Goal: Navigation & Orientation: Understand site structure

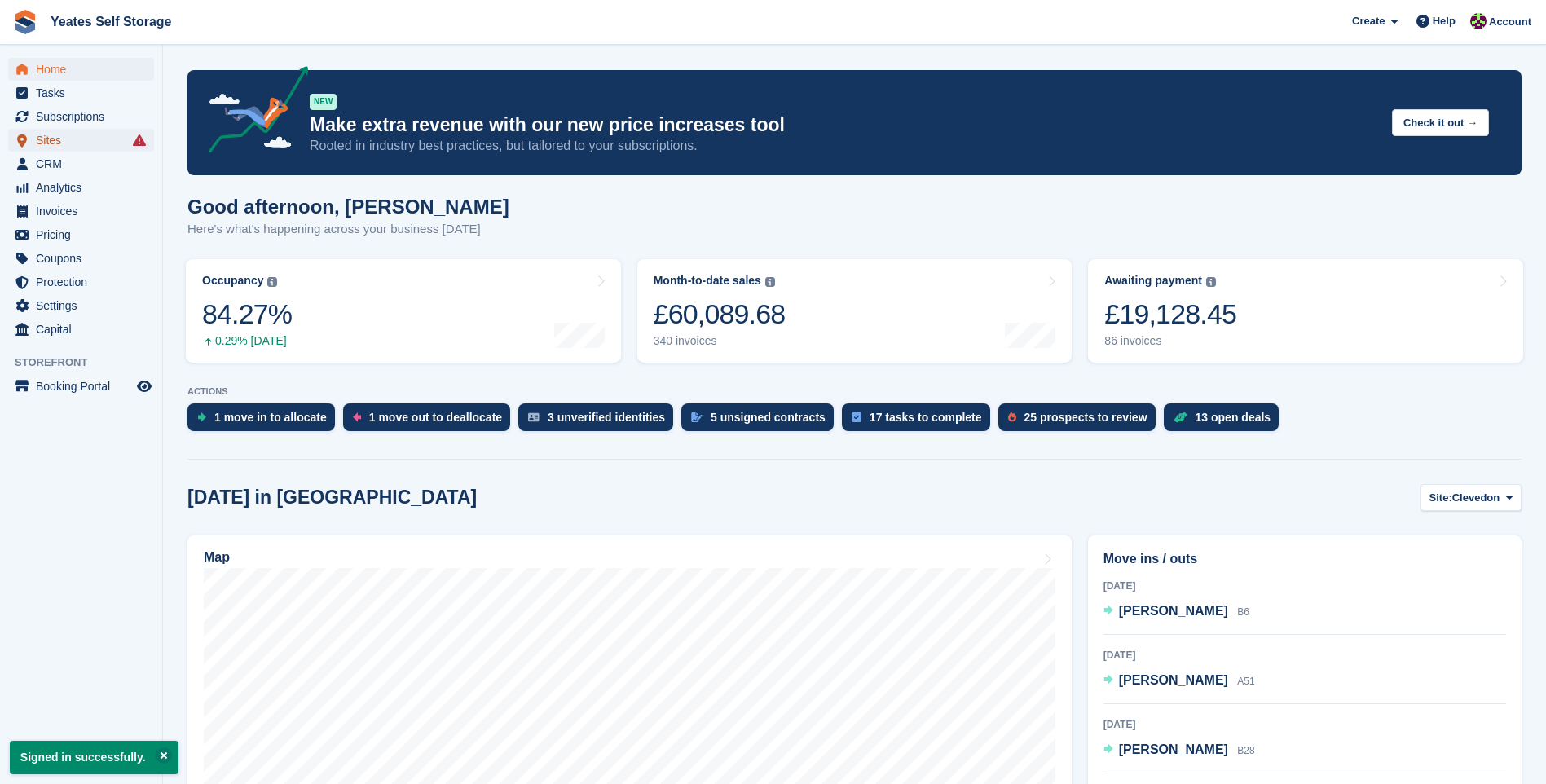
click at [49, 147] on span "Sites" at bounding box center [84, 140] width 98 height 22
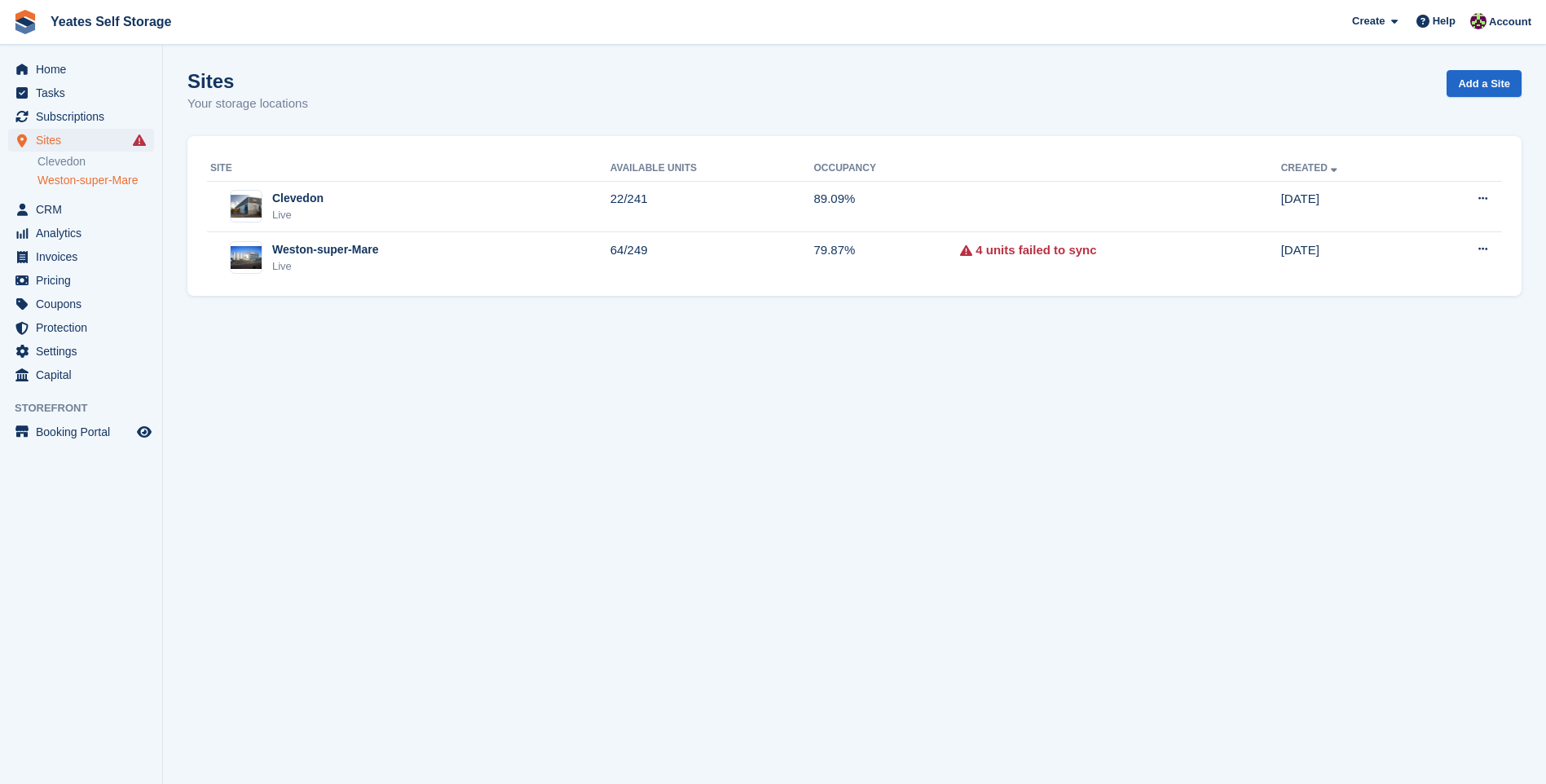
click at [74, 181] on link "Weston-super-Mare" at bounding box center [95, 181] width 117 height 16
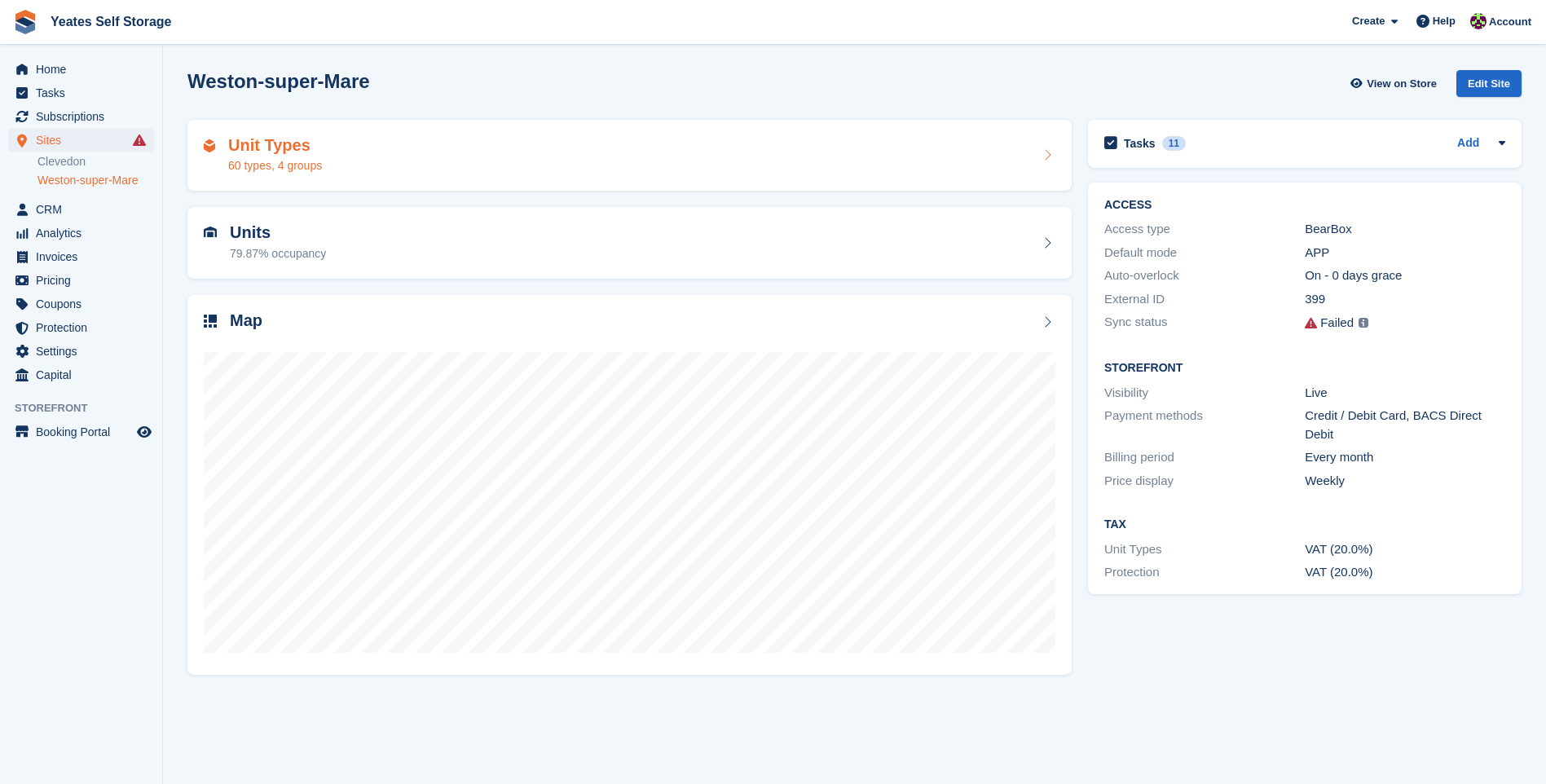
click at [303, 162] on div "60 types, 4 groups" at bounding box center [275, 166] width 93 height 17
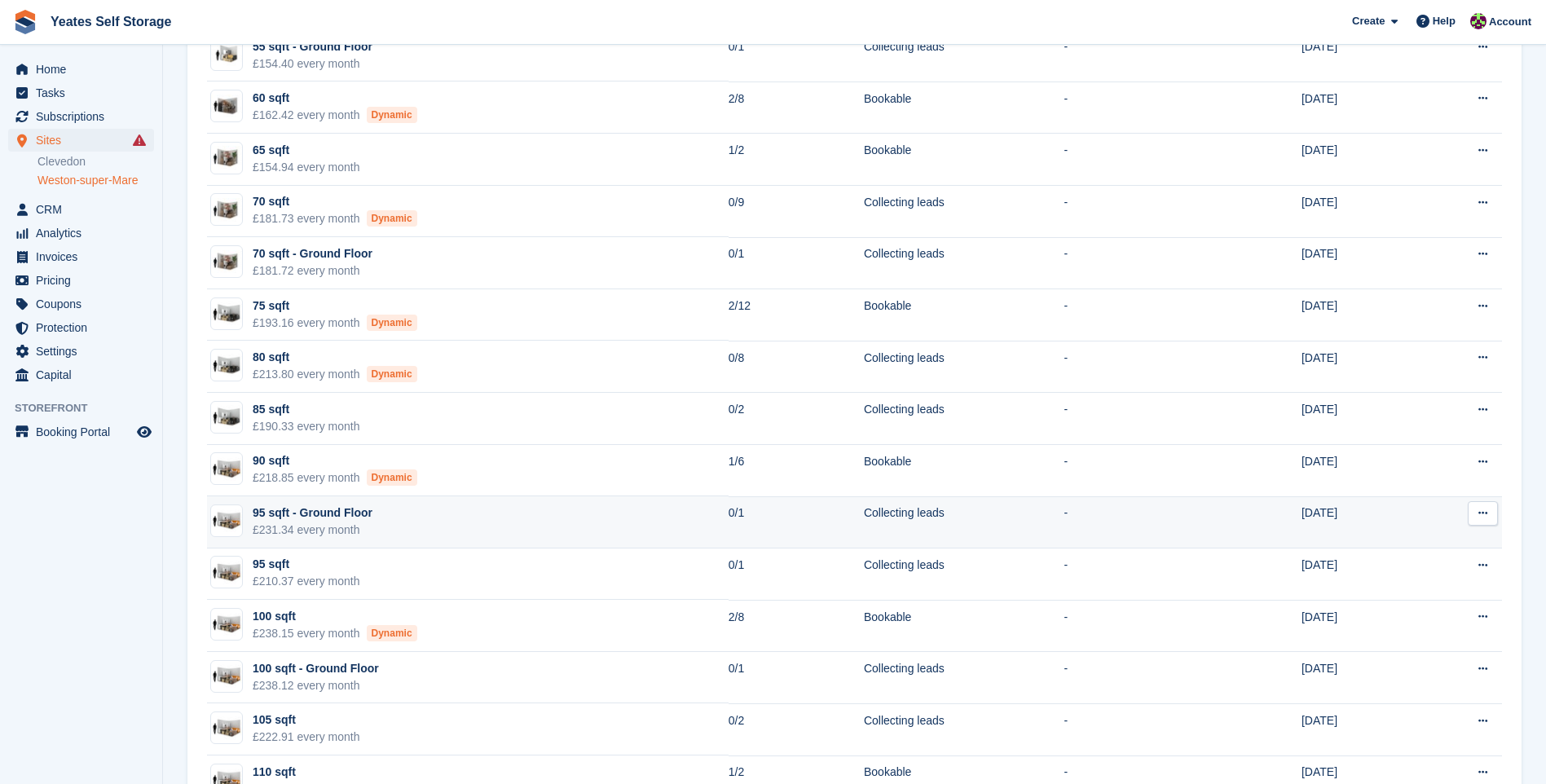
scroll to position [1548, 0]
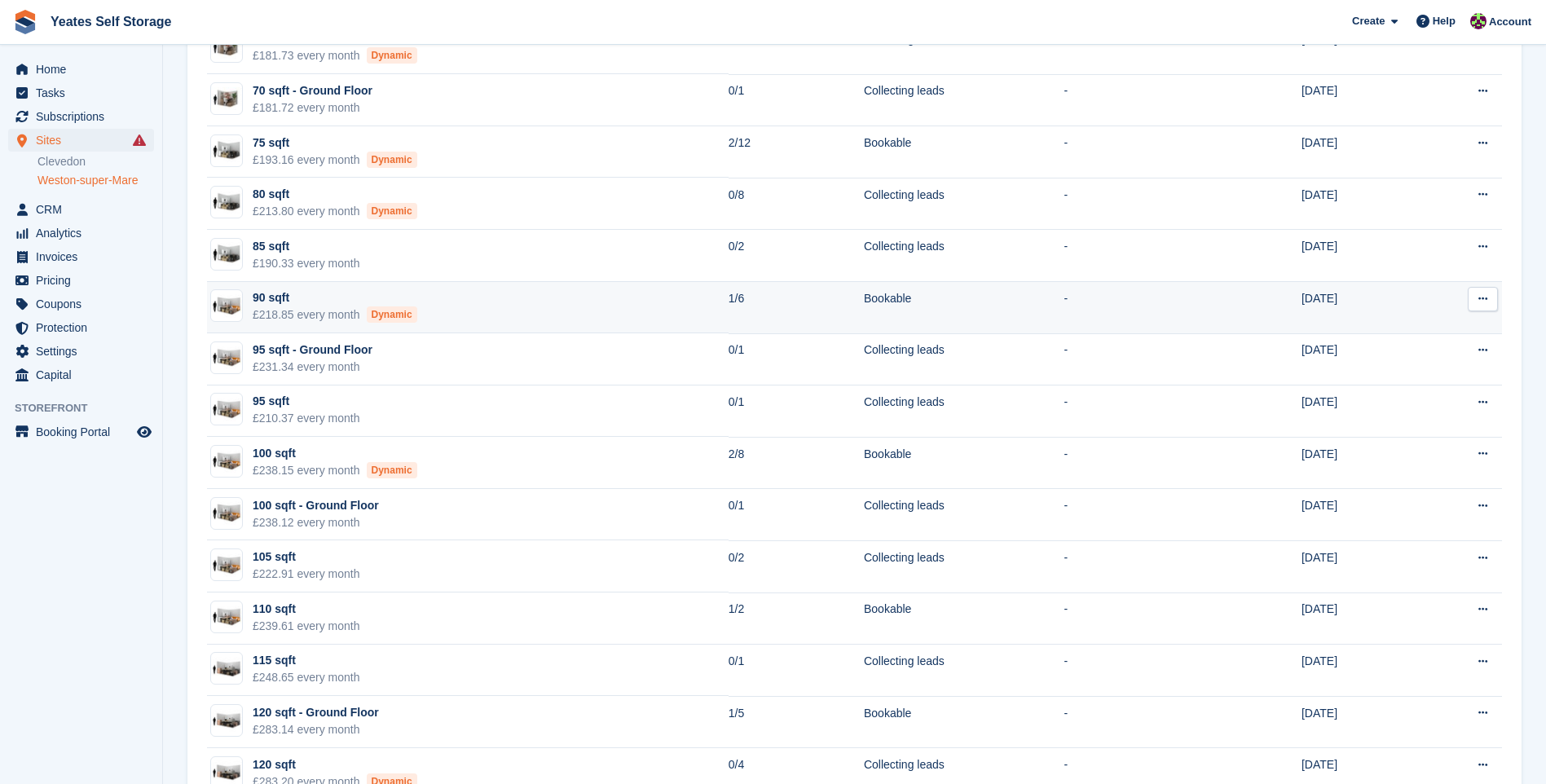
click at [335, 322] on div "£218.85 every month Dynamic" at bounding box center [335, 315] width 164 height 17
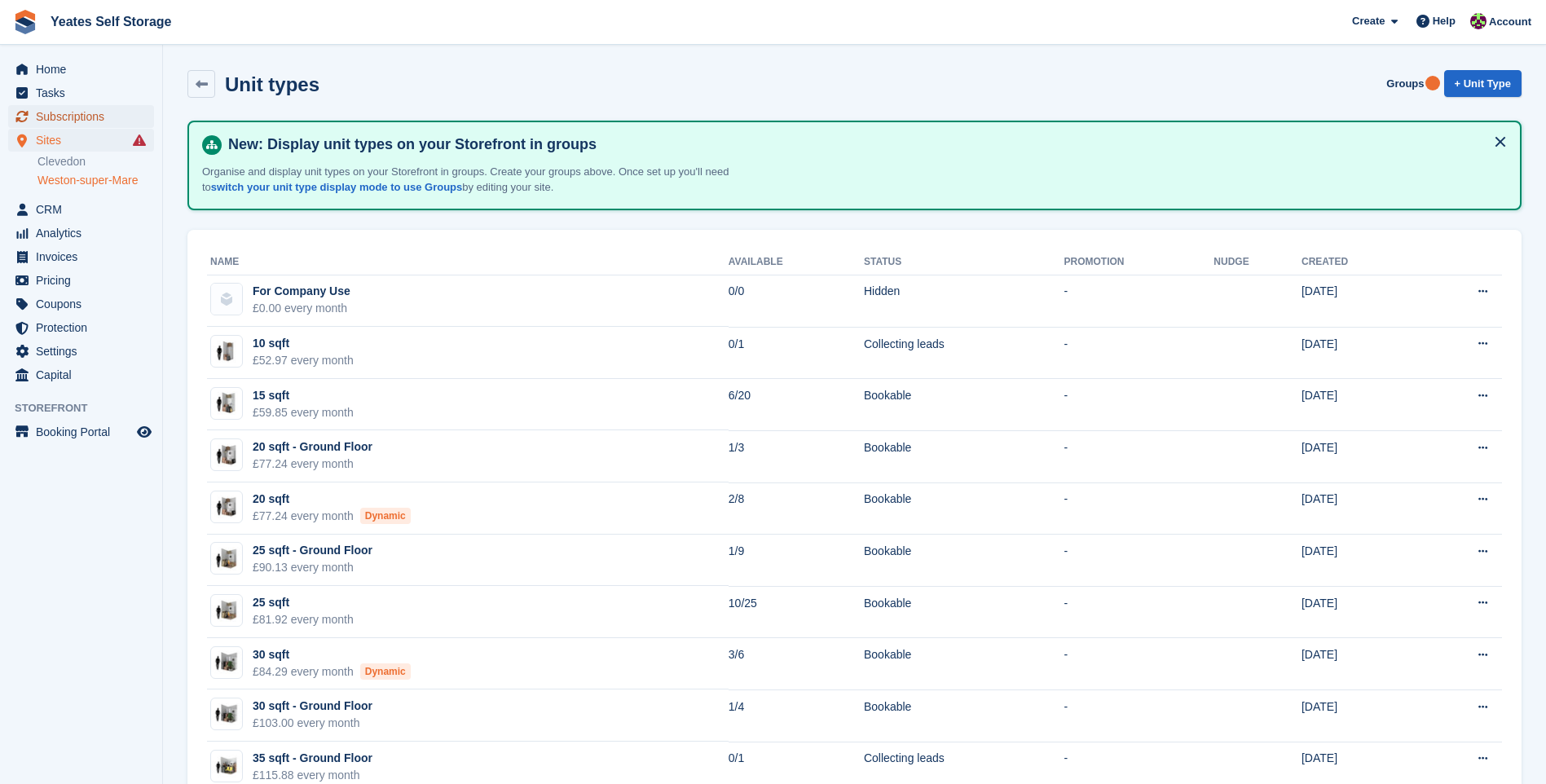
click at [67, 119] on span "Subscriptions" at bounding box center [84, 117] width 98 height 22
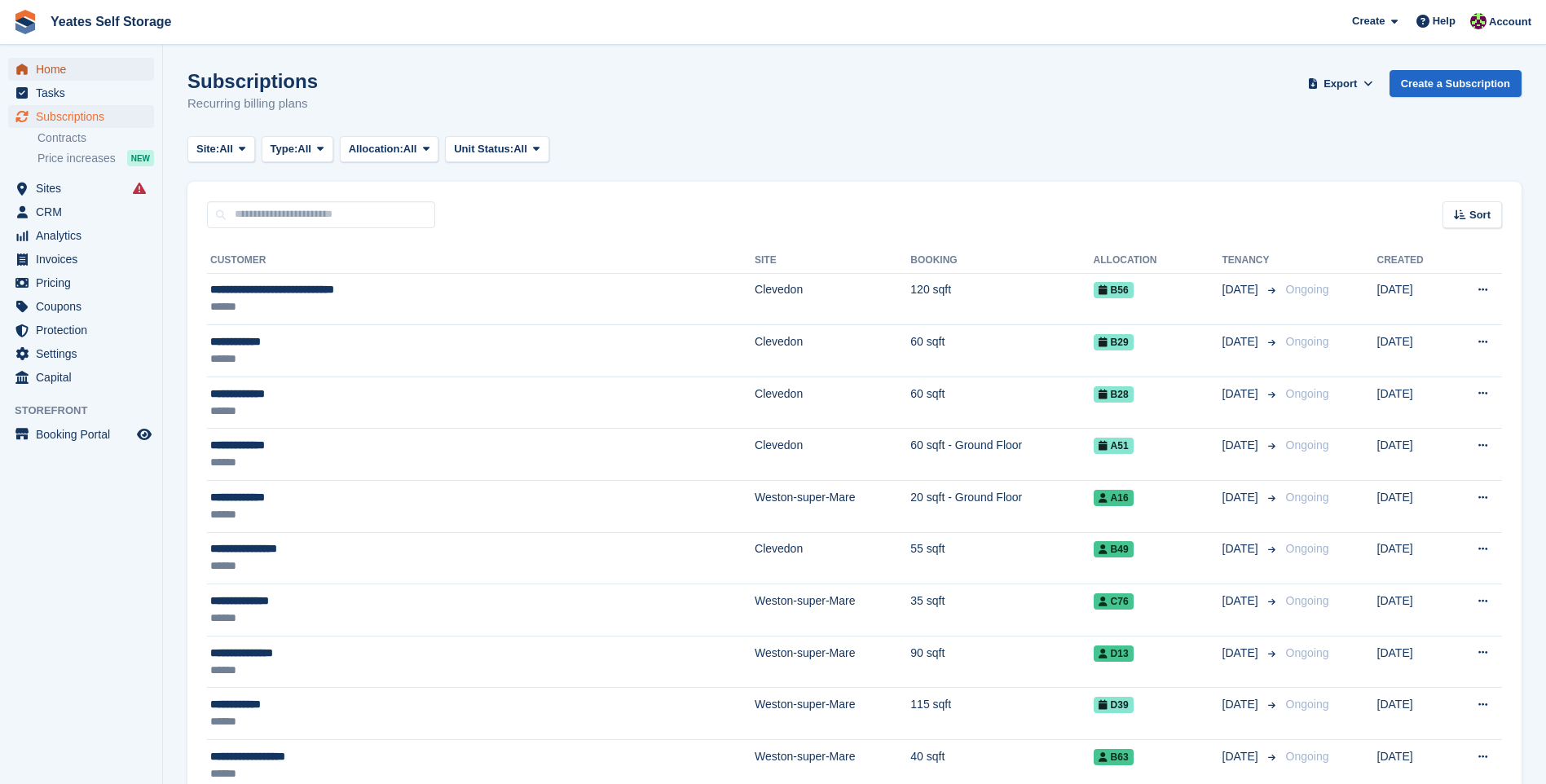
click at [62, 73] on span "Home" at bounding box center [84, 69] width 98 height 22
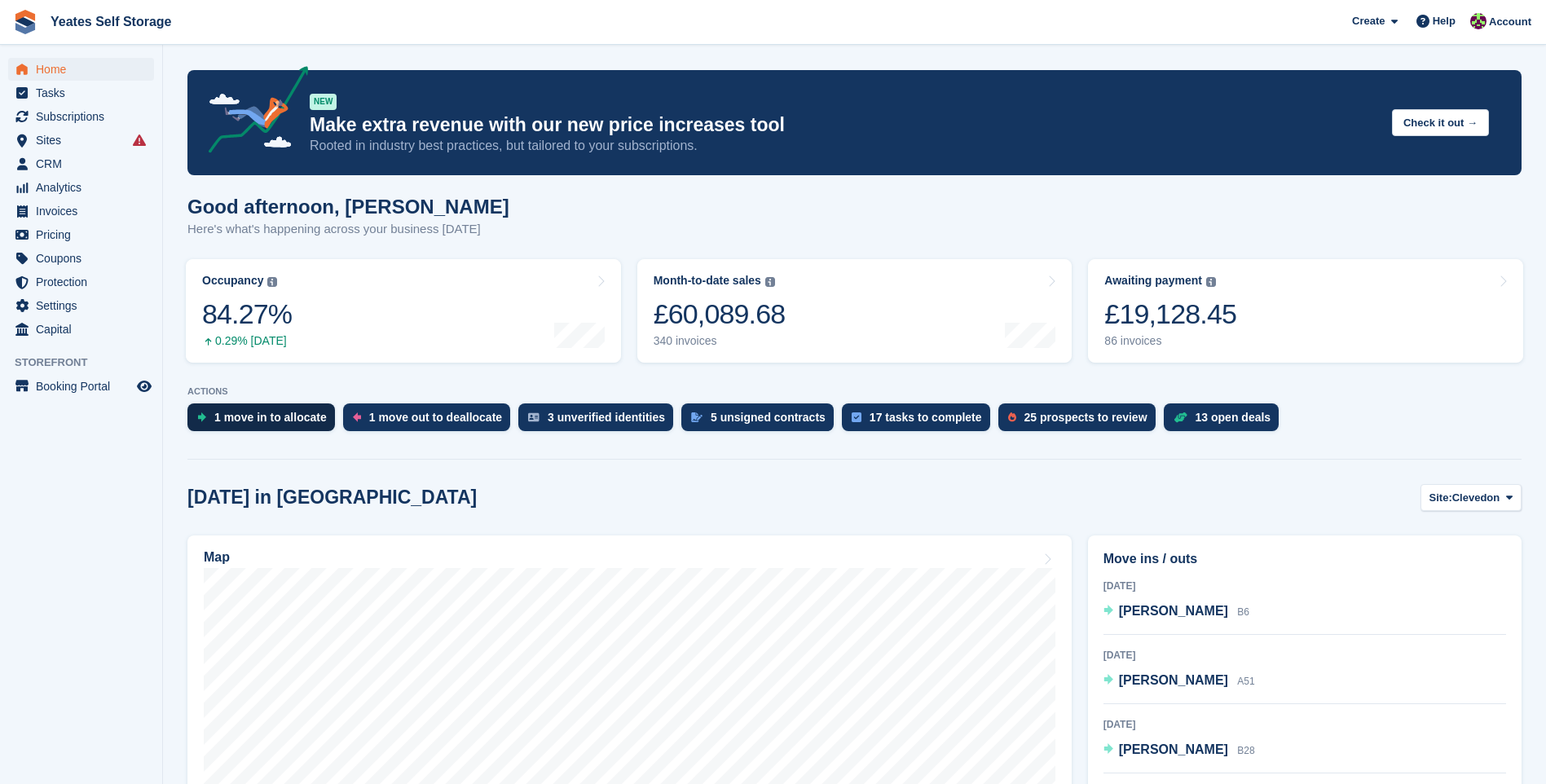
click at [258, 416] on div "1 move in to allocate" at bounding box center [271, 417] width 112 height 13
click at [51, 240] on span "Pricing" at bounding box center [84, 234] width 98 height 22
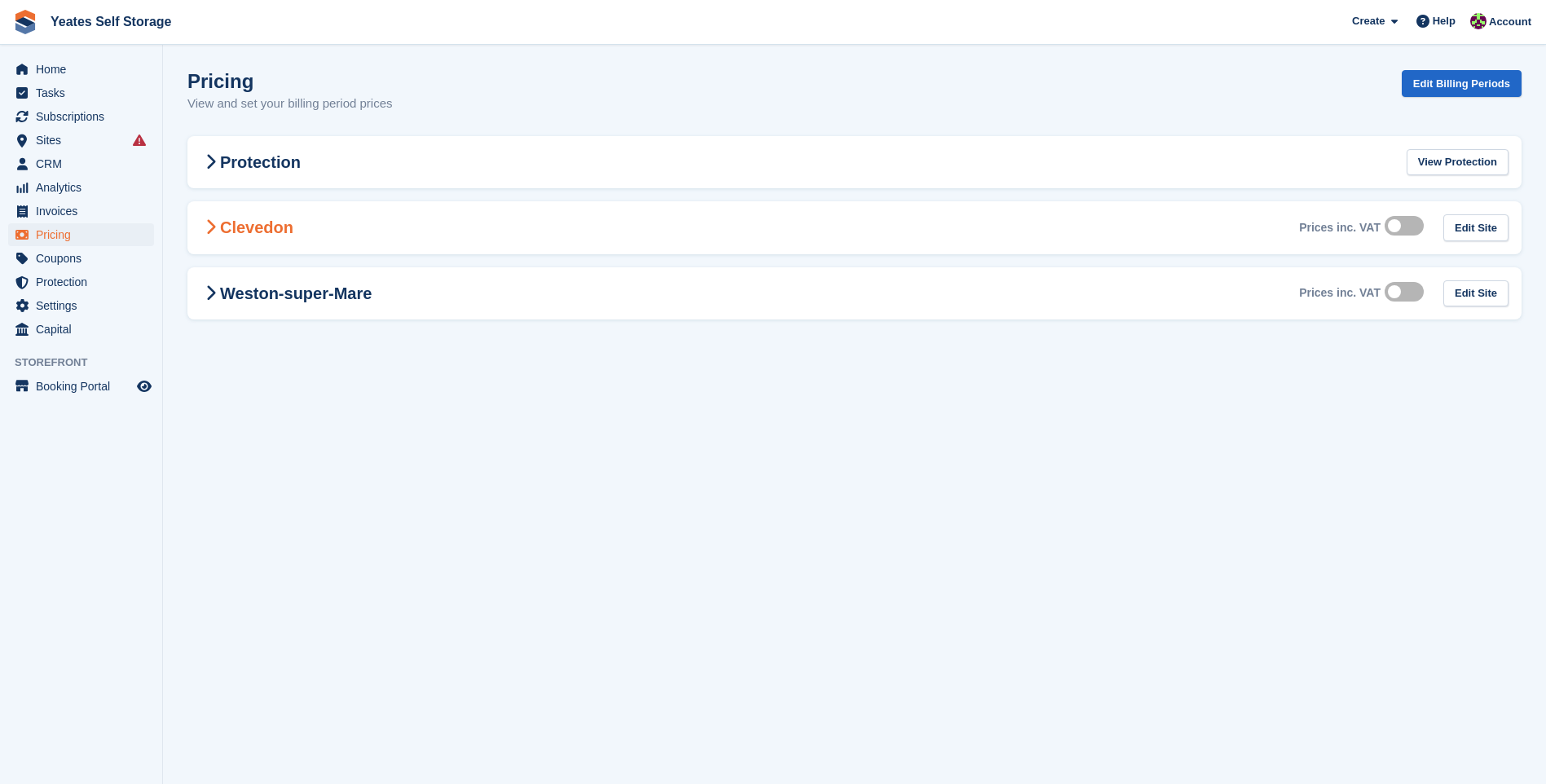
click at [208, 225] on icon at bounding box center [211, 227] width 10 height 16
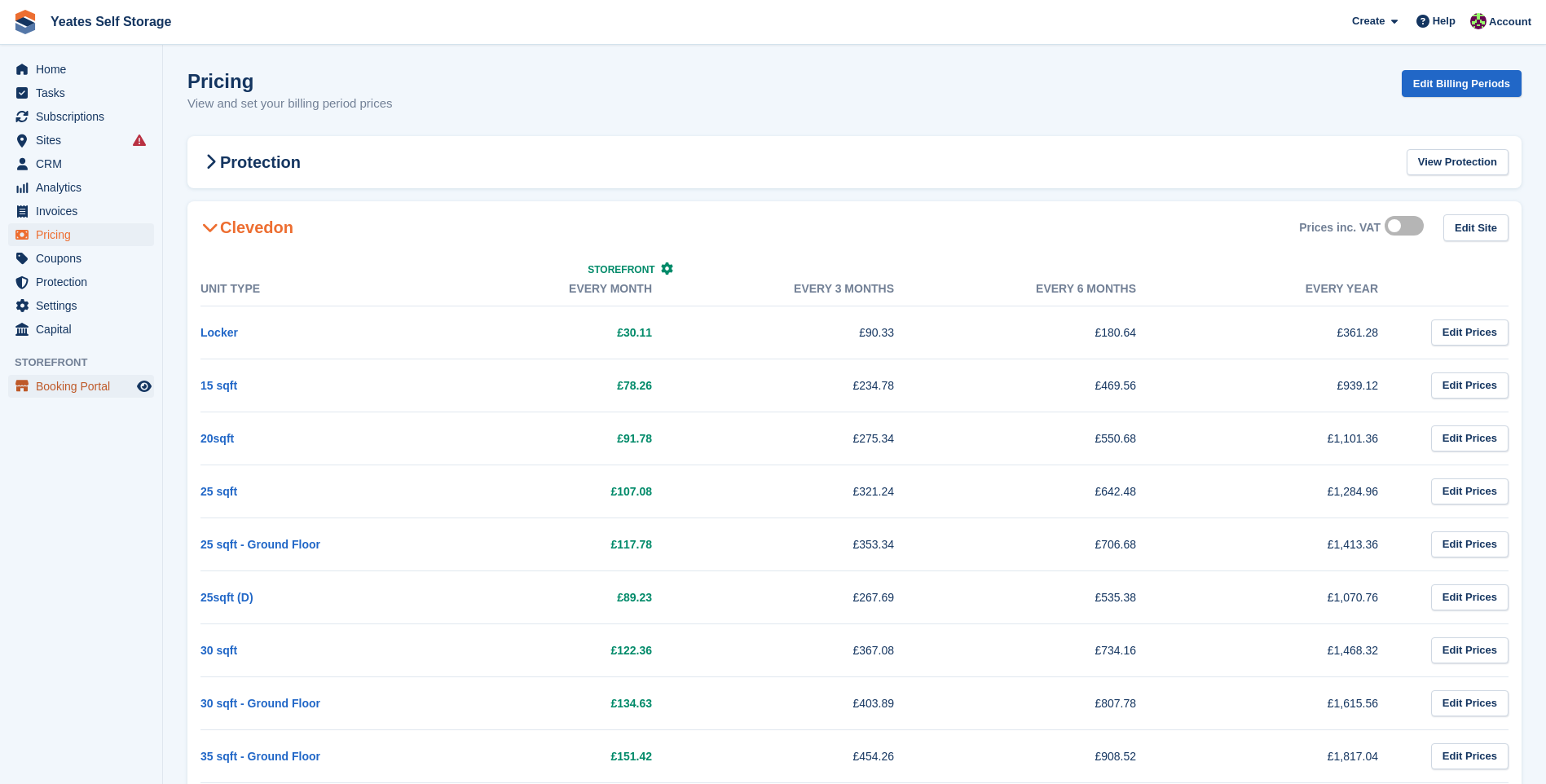
click at [50, 391] on span "Booking Portal" at bounding box center [84, 386] width 98 height 22
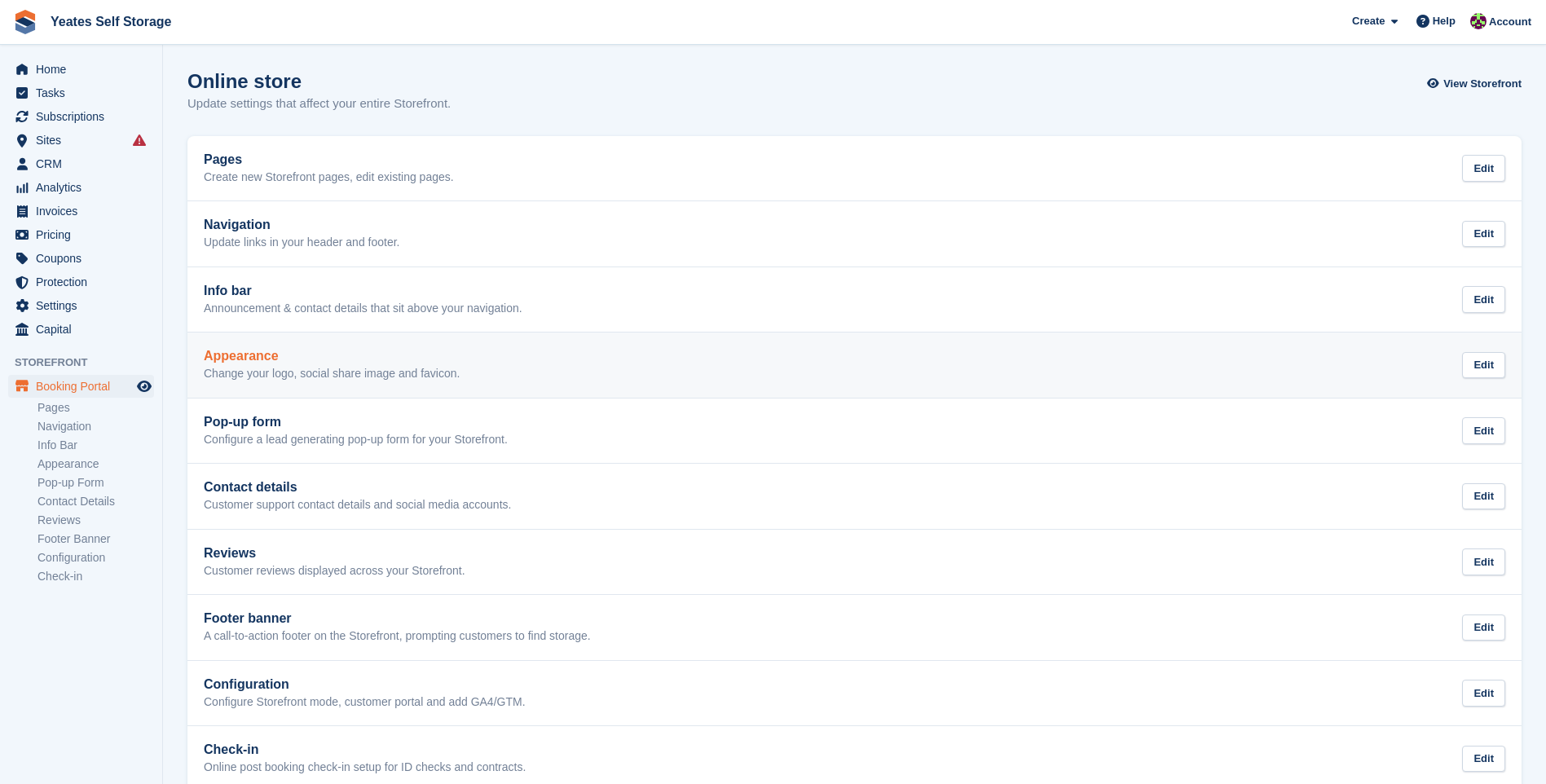
scroll to position [32, 0]
